Goal: Task Accomplishment & Management: Use online tool/utility

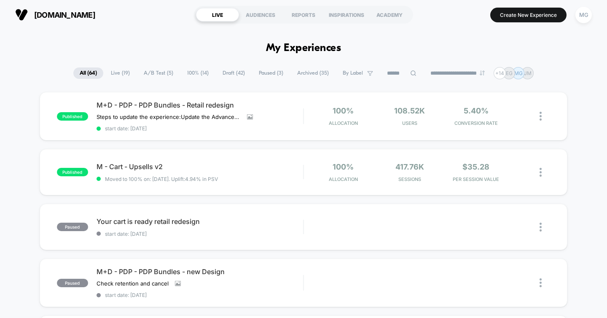
click at [122, 75] on span "Live ( 19 )" at bounding box center [121, 72] width 32 height 11
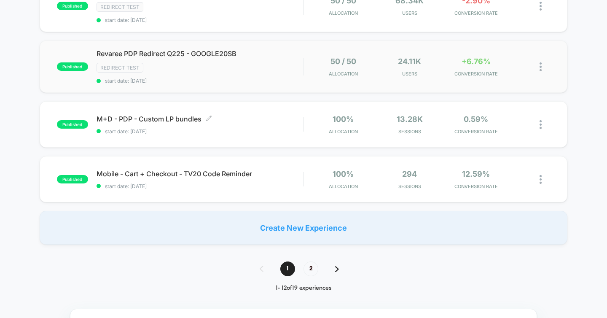
scroll to position [567, 0]
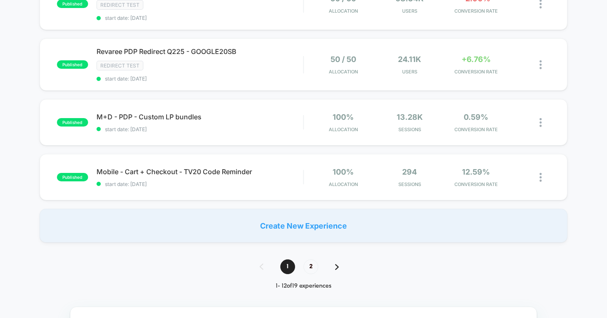
click at [338, 265] on img at bounding box center [337, 267] width 4 height 6
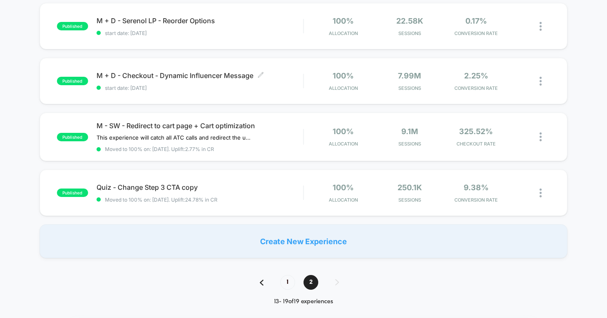
scroll to position [260, 0]
click at [284, 282] on span "1" at bounding box center [287, 281] width 15 height 15
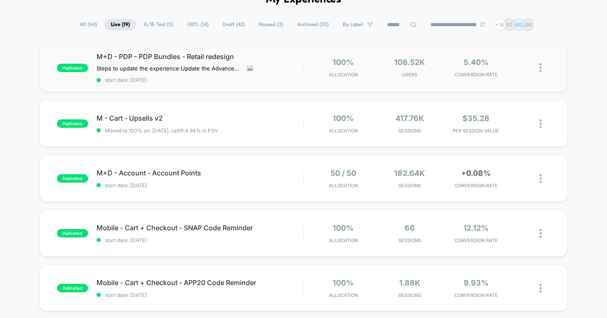
scroll to position [0, 0]
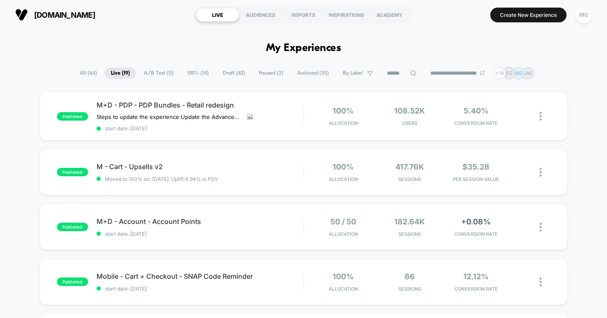
click at [191, 72] on span "100% ( 14 )" at bounding box center [198, 72] width 34 height 11
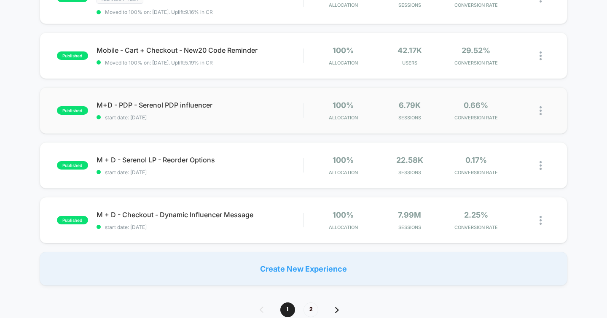
scroll to position [533, 0]
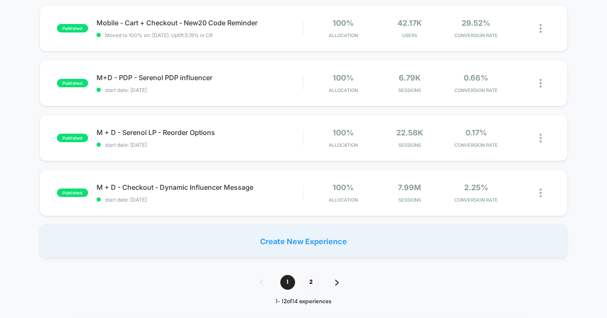
click at [335, 281] on img at bounding box center [337, 283] width 4 height 6
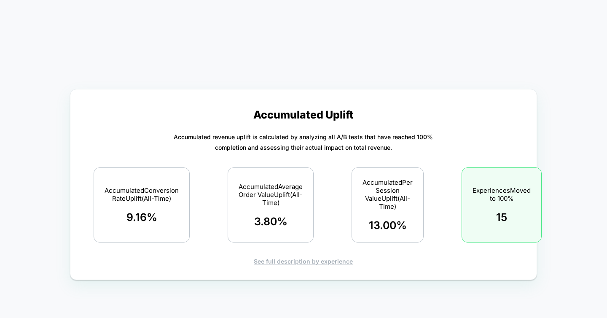
scroll to position [0, 0]
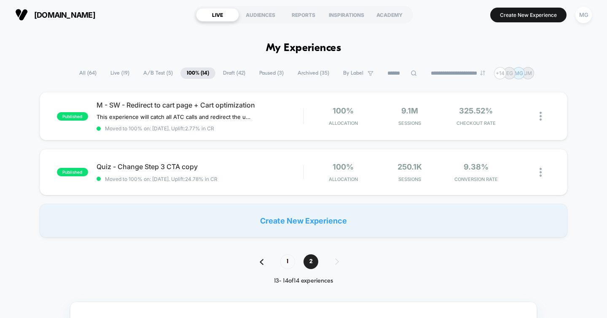
click at [148, 74] on span "A/B Test ( 5 )" at bounding box center [158, 72] width 42 height 11
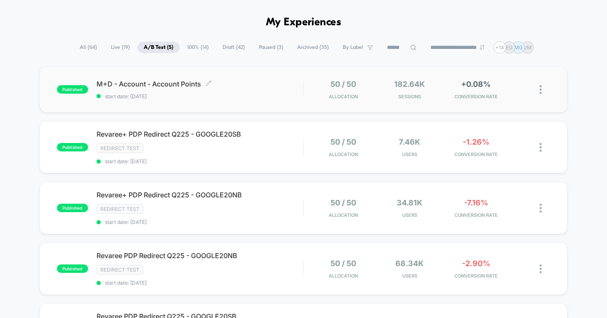
scroll to position [14, 0]
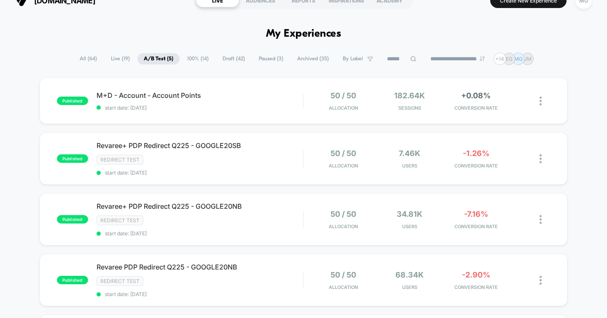
click at [265, 56] on span "Paused ( 3 )" at bounding box center [271, 58] width 37 height 11
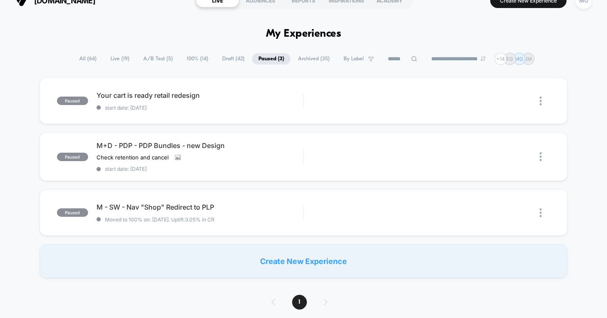
click at [304, 58] on span "Archived ( 35 )" at bounding box center [314, 58] width 44 height 11
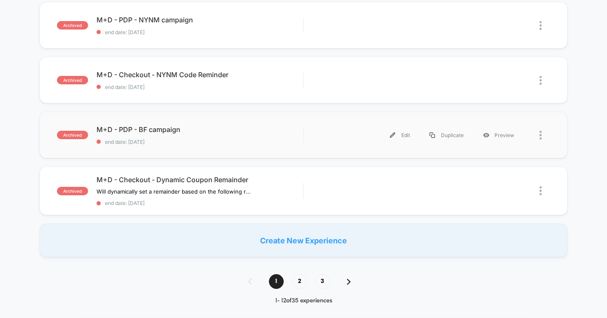
scroll to position [538, 0]
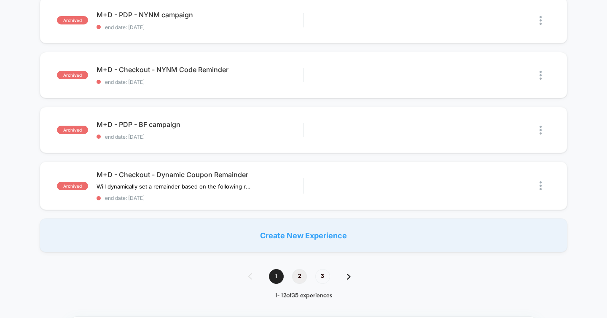
click at [300, 275] on span "2" at bounding box center [299, 276] width 15 height 15
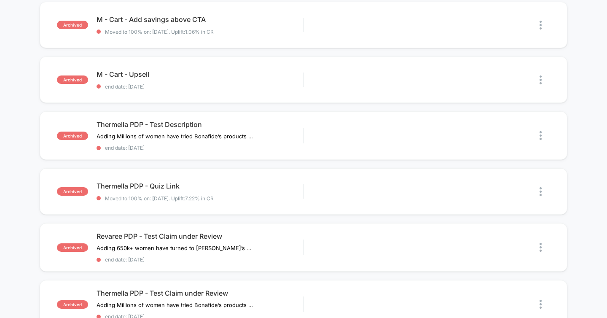
scroll to position [0, 0]
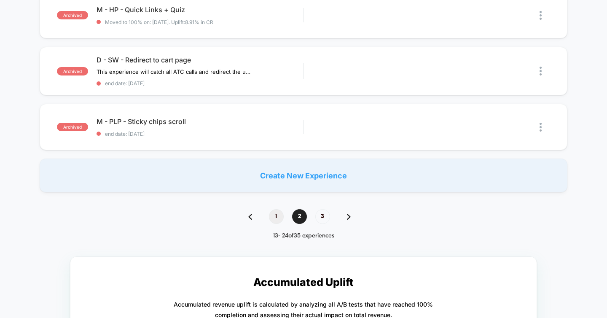
click at [274, 215] on span "1" at bounding box center [276, 216] width 15 height 15
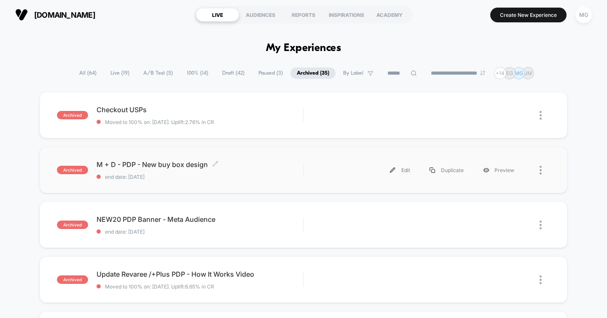
click at [180, 164] on span "M + D - PDP - New buy box design Click to edit experience details" at bounding box center [200, 164] width 207 height 8
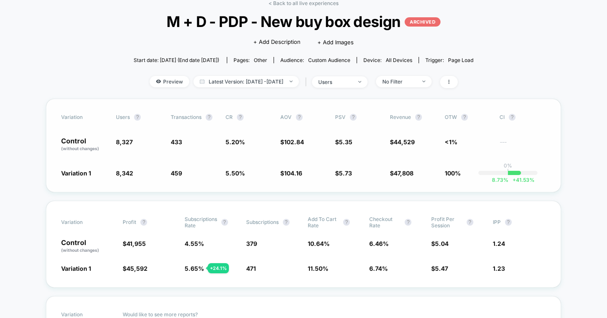
scroll to position [43, 0]
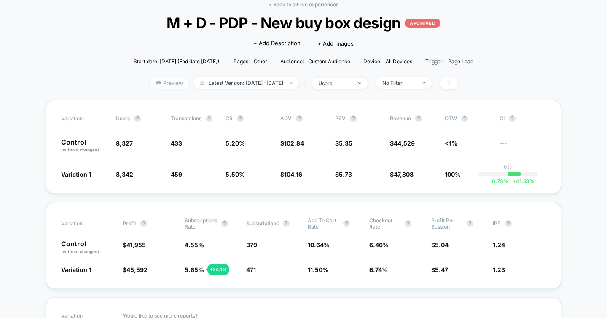
click at [158, 82] on span "Preview" at bounding box center [170, 82] width 40 height 11
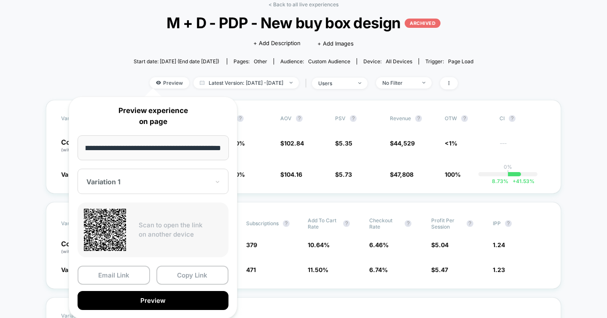
scroll to position [0, 0]
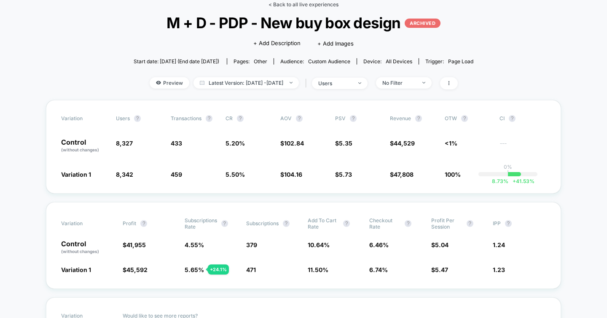
click at [308, 5] on link "< Back to all live experiences" at bounding box center [304, 4] width 70 height 6
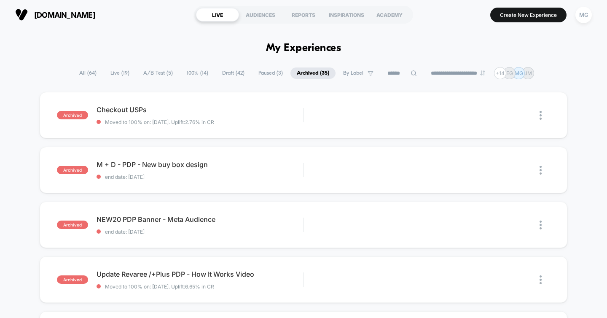
drag, startPoint x: 114, startPoint y: 70, endPoint x: 122, endPoint y: 86, distance: 17.5
click at [114, 70] on span "Live ( 19 )" at bounding box center [120, 72] width 32 height 11
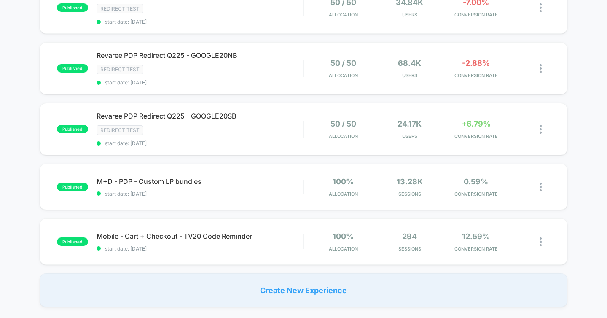
scroll to position [509, 0]
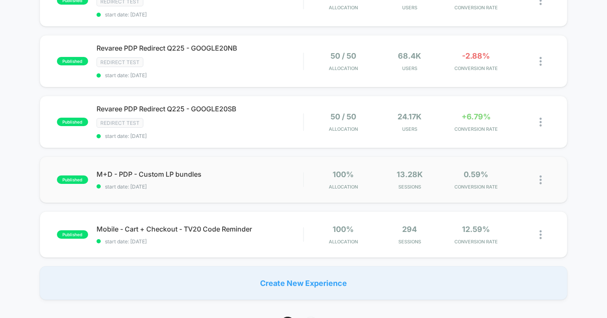
click at [540, 178] on img at bounding box center [541, 179] width 2 height 9
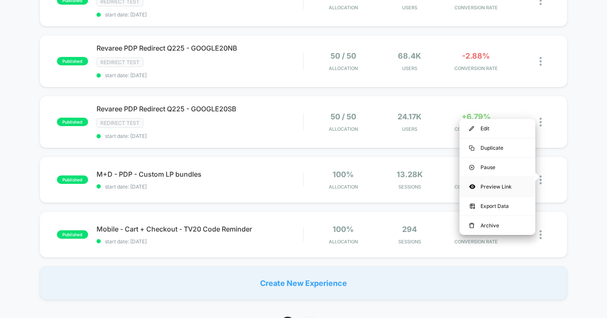
click at [492, 186] on div "Preview Link" at bounding box center [498, 186] width 76 height 19
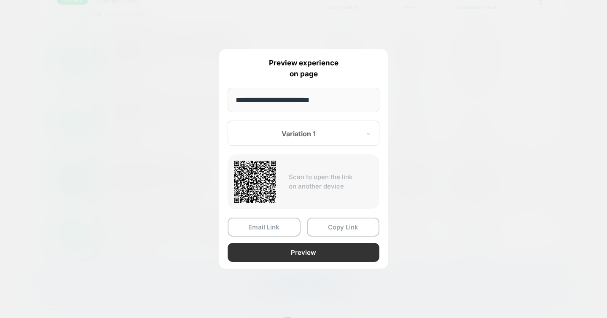
click at [325, 252] on button "Preview" at bounding box center [304, 252] width 152 height 19
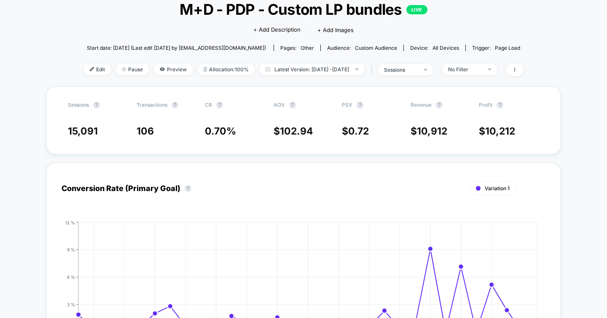
scroll to position [17, 0]
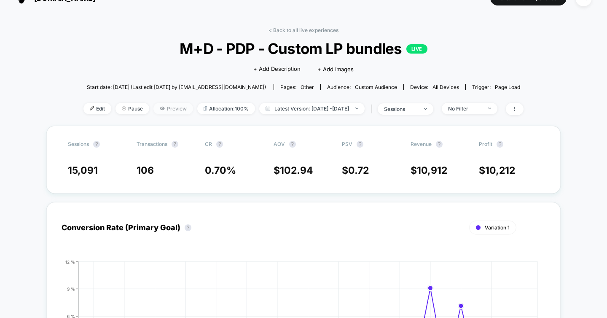
click at [153, 109] on span "Preview" at bounding box center [173, 108] width 40 height 11
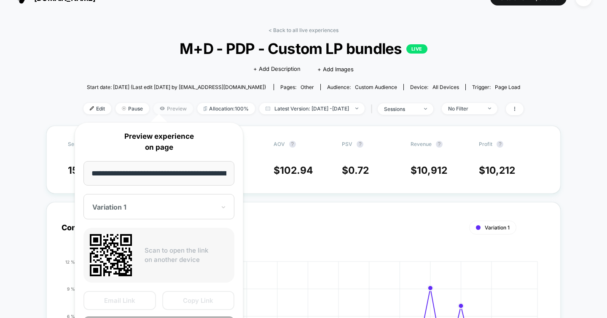
scroll to position [0, 44]
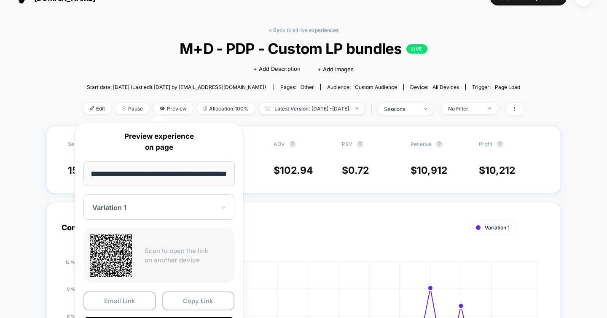
click at [131, 77] on div "< Back to all live experiences M+D - PDP - Custom LP bundles LIVE Click to edit…" at bounding box center [303, 76] width 440 height 99
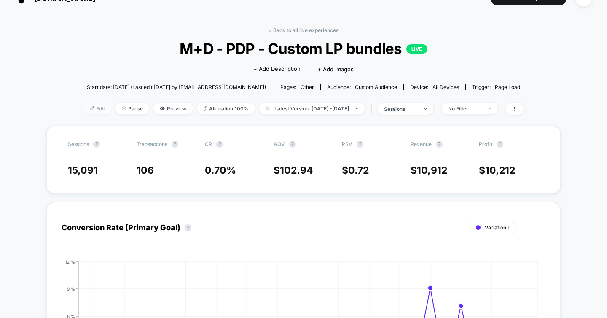
click at [87, 108] on span "Edit" at bounding box center [97, 108] width 28 height 11
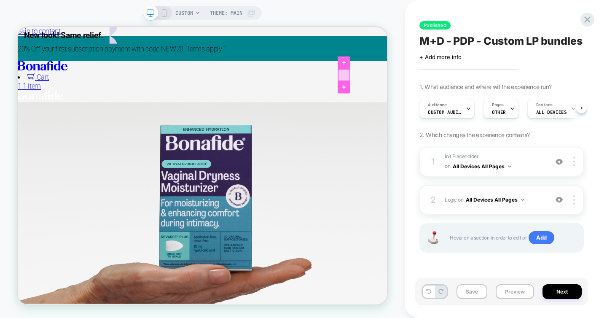
click at [454, 88] on div at bounding box center [452, 90] width 15 height 15
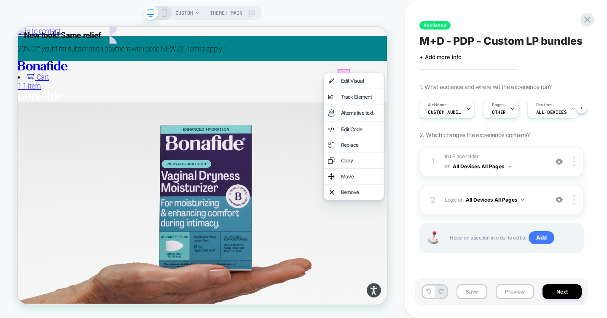
click at [389, 22] on div "CUSTOM Theme: MAIN" at bounding box center [202, 158] width 405 height 301
drag, startPoint x: 377, startPoint y: 25, endPoint x: 381, endPoint y: 22, distance: 4.6
click at [377, 25] on div "CUSTOM Theme: MAIN" at bounding box center [202, 158] width 405 height 301
click at [365, 20] on div "CUSTOM Theme: MAIN" at bounding box center [202, 158] width 405 height 301
click at [588, 19] on icon at bounding box center [587, 19] width 6 height 6
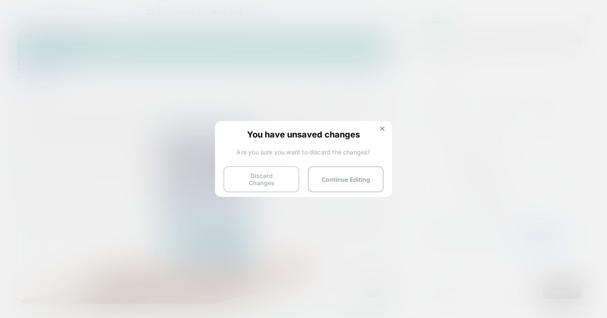
click at [275, 178] on button "Discard Changes" at bounding box center [261, 179] width 76 height 26
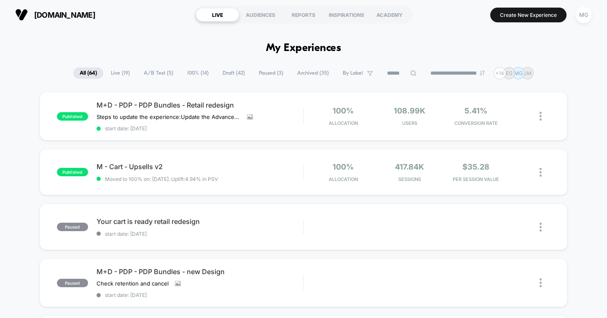
click at [118, 73] on span "Live ( 19 )" at bounding box center [121, 72] width 32 height 11
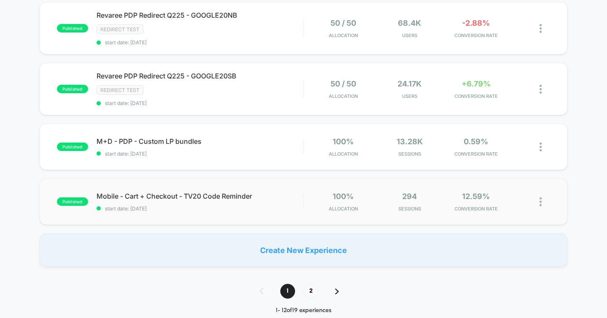
scroll to position [553, 0]
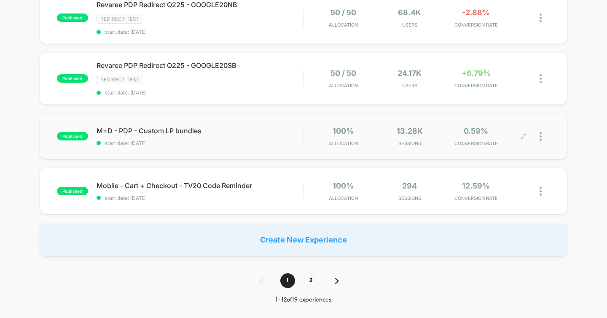
click at [522, 134] on icon at bounding box center [524, 136] width 6 height 6
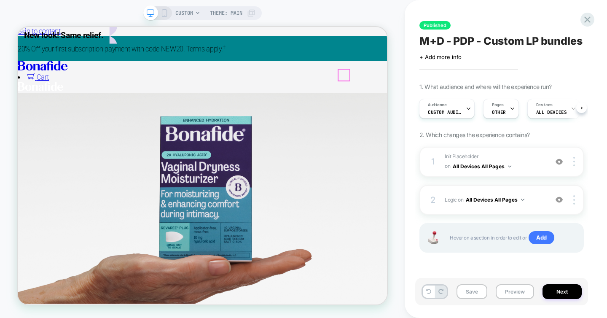
click at [451, 100] on div at bounding box center [264, 100] width 493 height 0
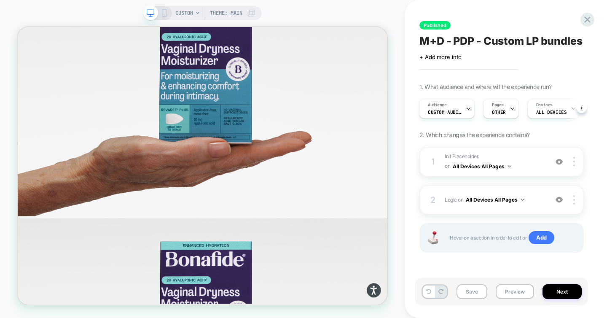
scroll to position [154, 0]
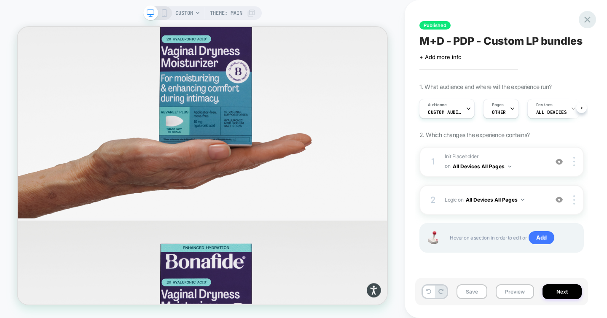
click at [589, 18] on icon at bounding box center [587, 19] width 11 height 11
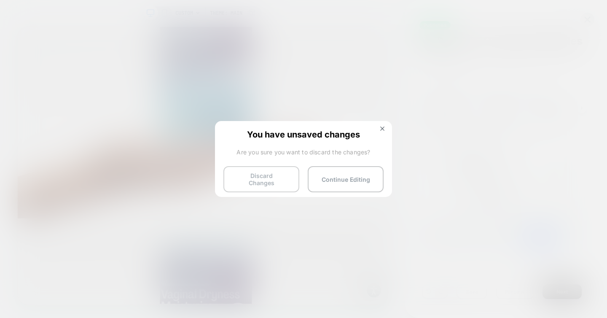
click at [257, 181] on button "Discard Changes" at bounding box center [261, 179] width 76 height 26
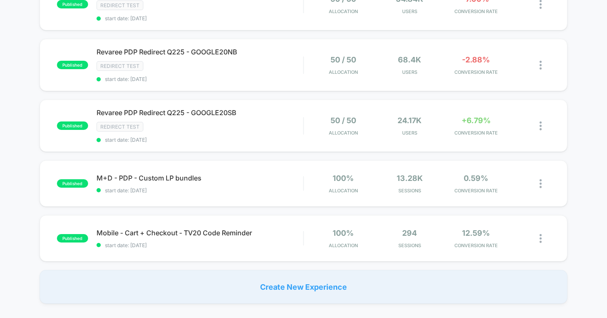
scroll to position [508, 0]
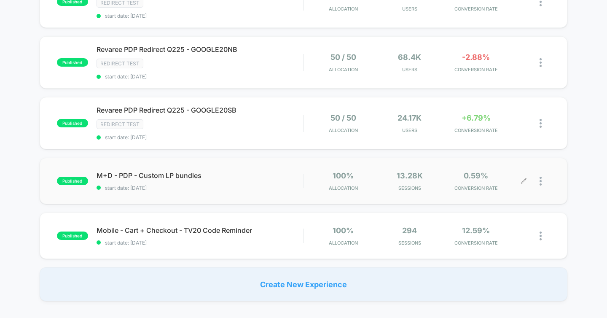
click at [544, 180] on div at bounding box center [545, 181] width 11 height 20
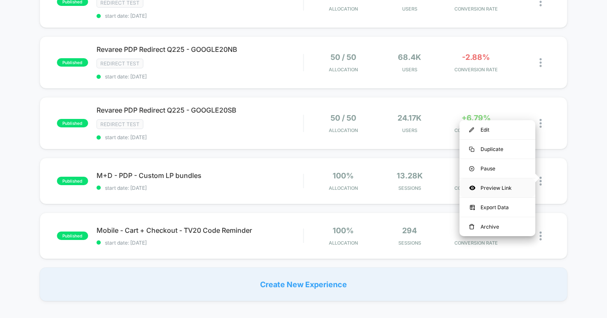
click at [502, 188] on div "Preview Link" at bounding box center [498, 187] width 76 height 19
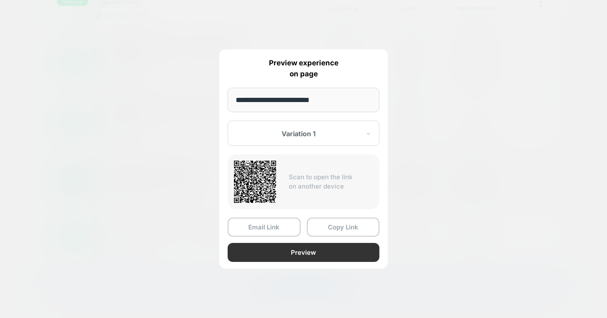
click at [296, 256] on button "Preview" at bounding box center [304, 252] width 152 height 19
